Goal: Book appointment/travel/reservation

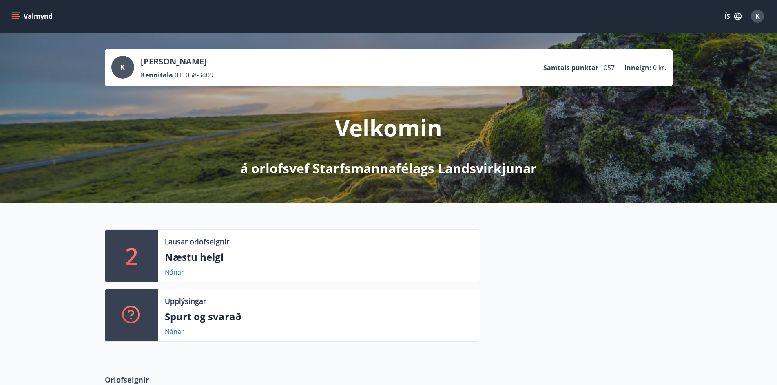
click at [18, 16] on icon "menu" at bounding box center [16, 16] width 9 height 1
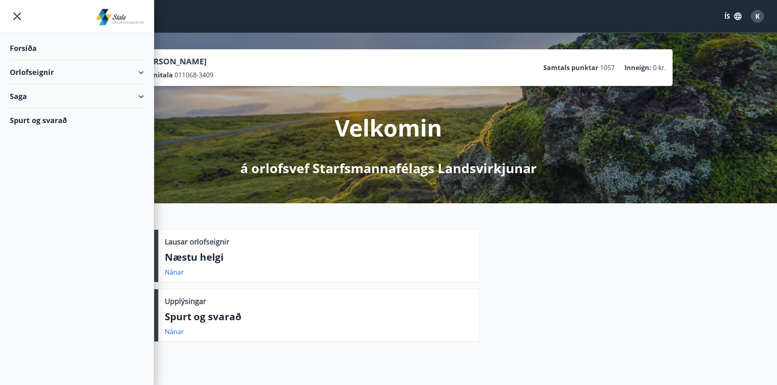
click at [36, 72] on div "Orlofseignir" at bounding box center [77, 72] width 134 height 24
click at [44, 93] on div "Framboð" at bounding box center [76, 92] width 121 height 17
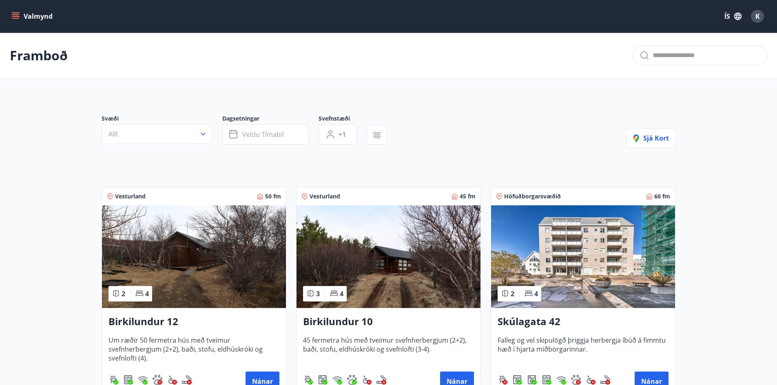
click at [619, 269] on img at bounding box center [583, 257] width 184 height 103
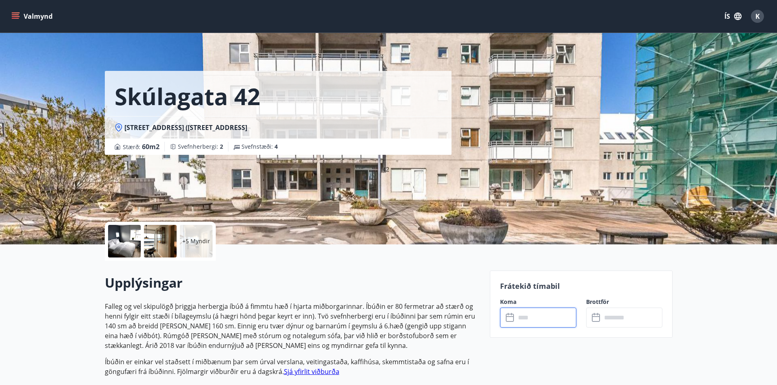
click at [541, 320] on input "text" at bounding box center [546, 318] width 61 height 20
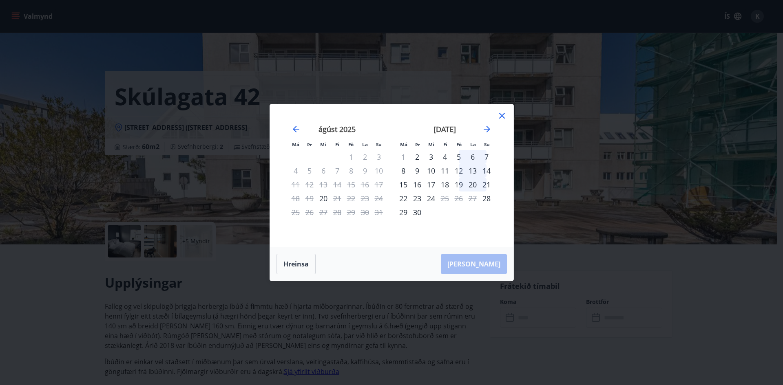
click at [503, 114] on icon at bounding box center [502, 116] width 10 height 10
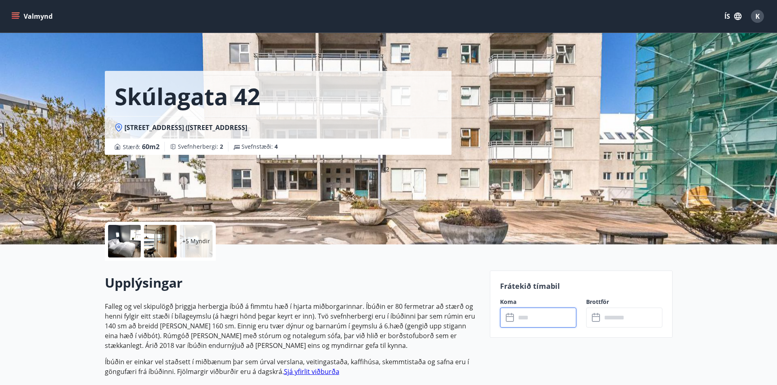
click at [541, 325] on input "text" at bounding box center [546, 318] width 61 height 20
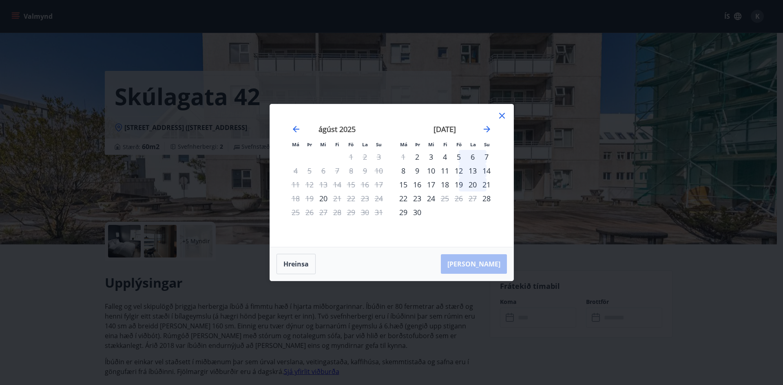
click at [504, 117] on icon at bounding box center [502, 116] width 10 height 10
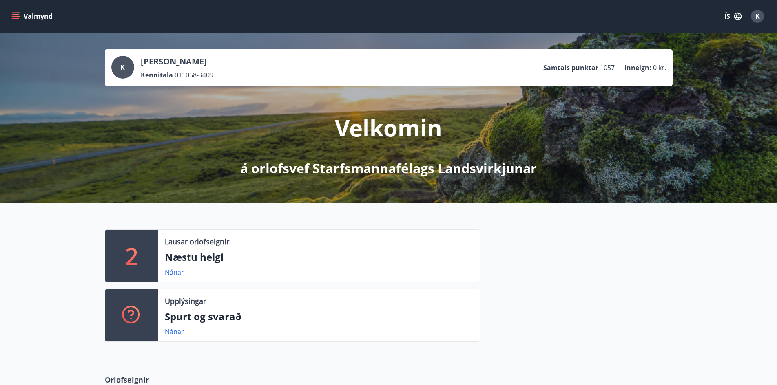
click at [16, 12] on icon "menu" at bounding box center [15, 16] width 8 height 8
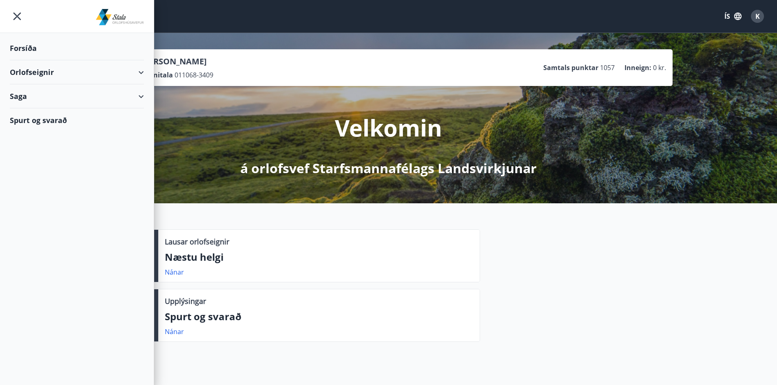
click at [40, 74] on div "Orlofseignir" at bounding box center [77, 72] width 134 height 24
click at [36, 95] on div "Framboð" at bounding box center [76, 92] width 121 height 17
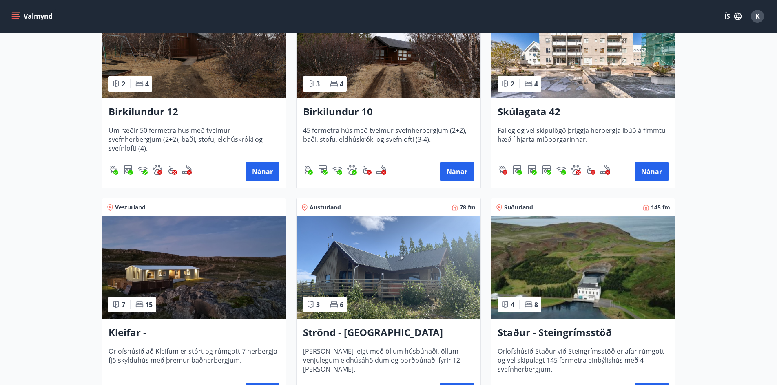
scroll to position [326, 0]
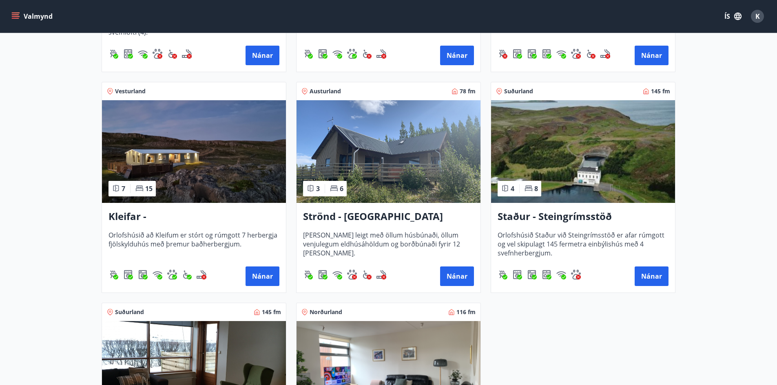
click at [557, 217] on h3 "Staður - Steingrímsstöð" at bounding box center [583, 217] width 171 height 15
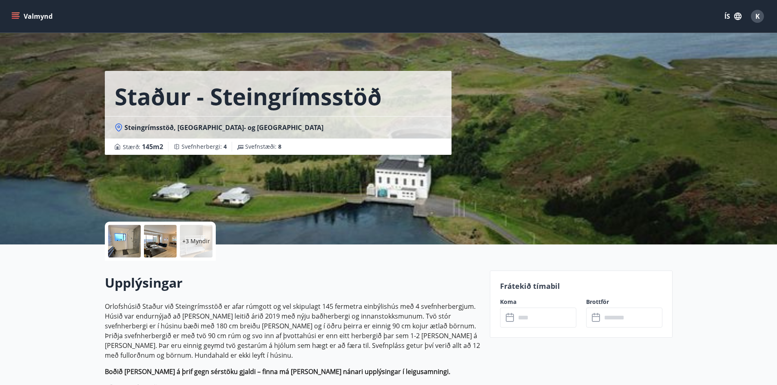
click at [539, 317] on input "text" at bounding box center [546, 318] width 61 height 20
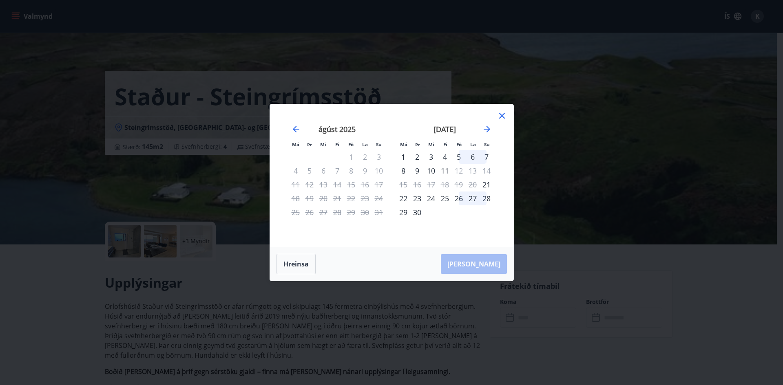
click at [502, 117] on icon at bounding box center [502, 116] width 10 height 10
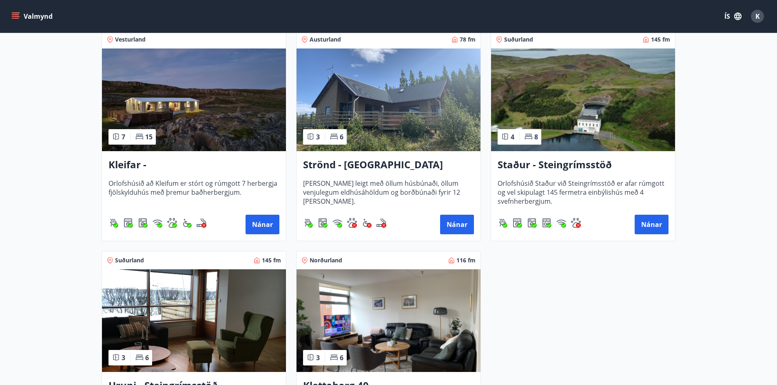
scroll to position [489, 0]
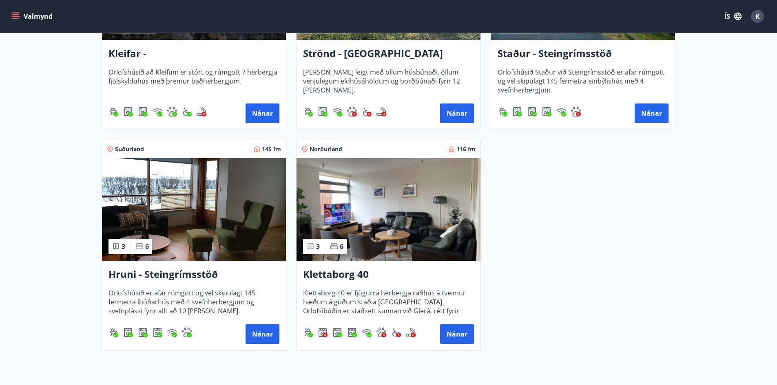
click at [192, 268] on h3 "Hruni - Steingrímsstöð" at bounding box center [194, 275] width 171 height 15
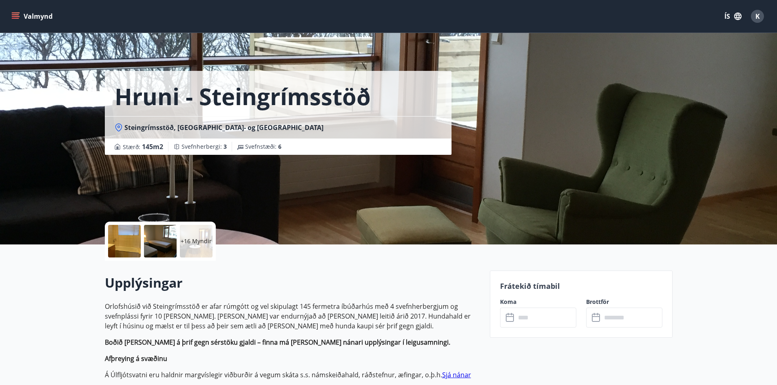
click at [543, 321] on input "text" at bounding box center [546, 318] width 61 height 20
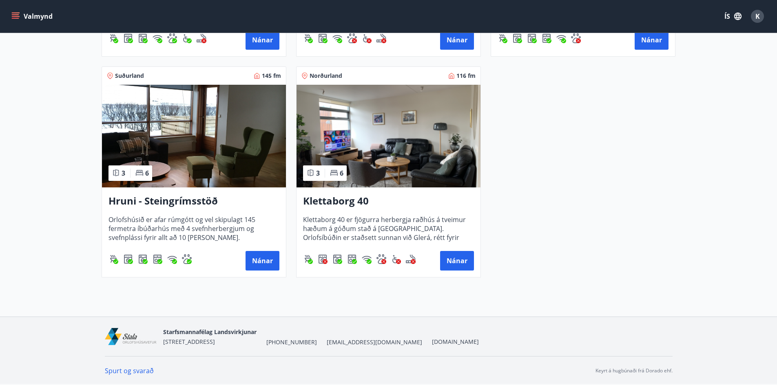
scroll to position [318, 0]
